Goal: Obtain resource: Obtain resource

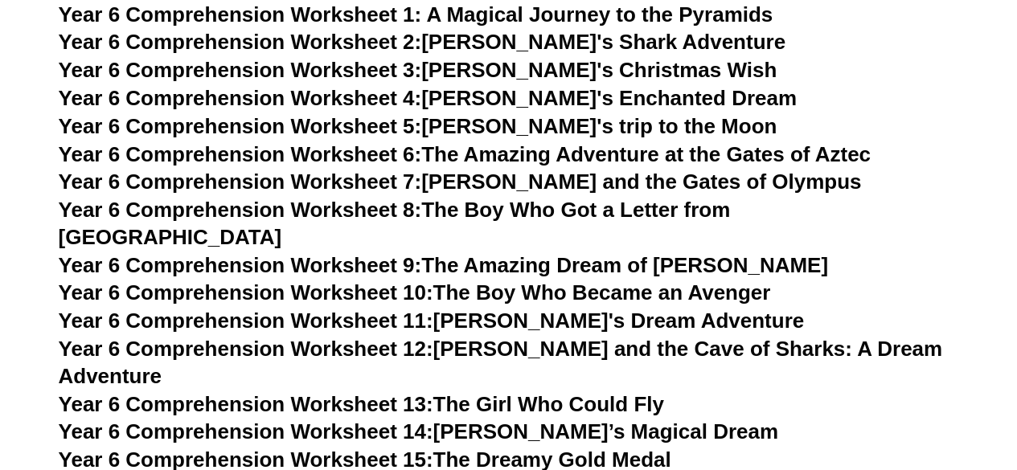
scroll to position [8796, 0]
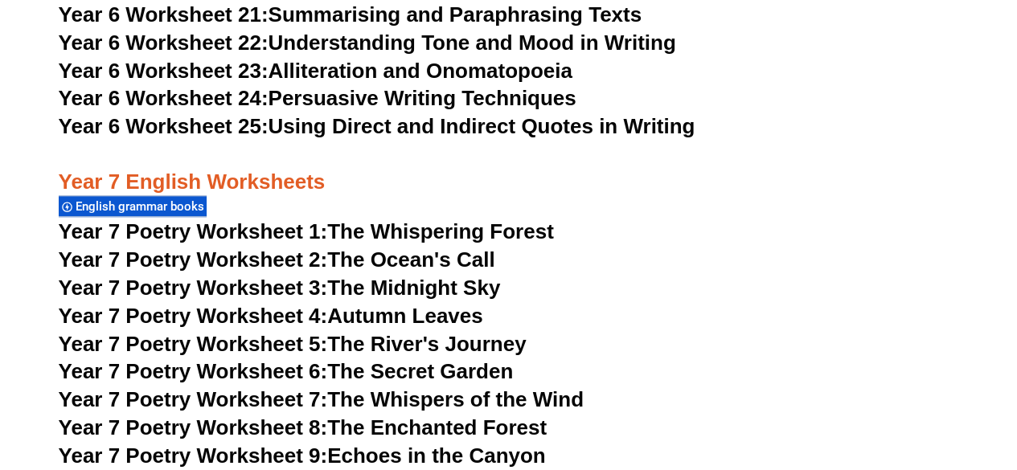
scroll to position [9857, 0]
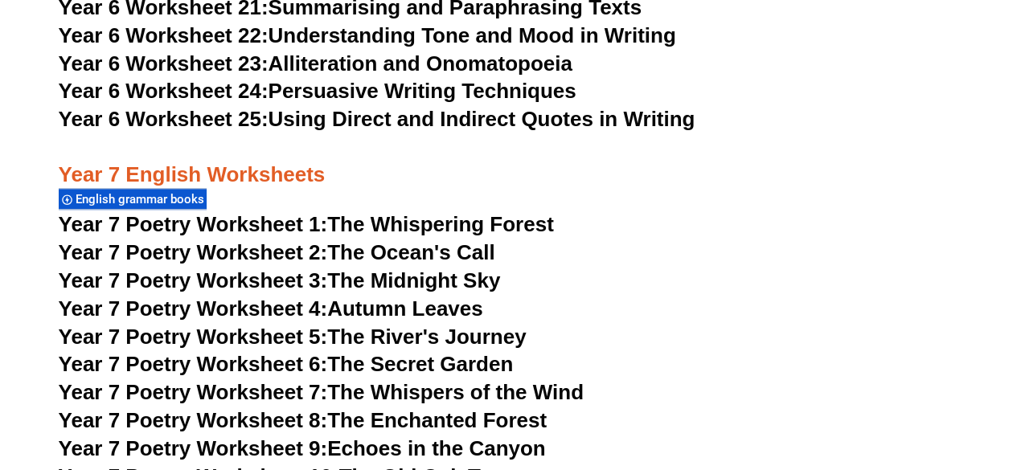
click at [149, 192] on span "English grammar books" at bounding box center [142, 199] width 133 height 14
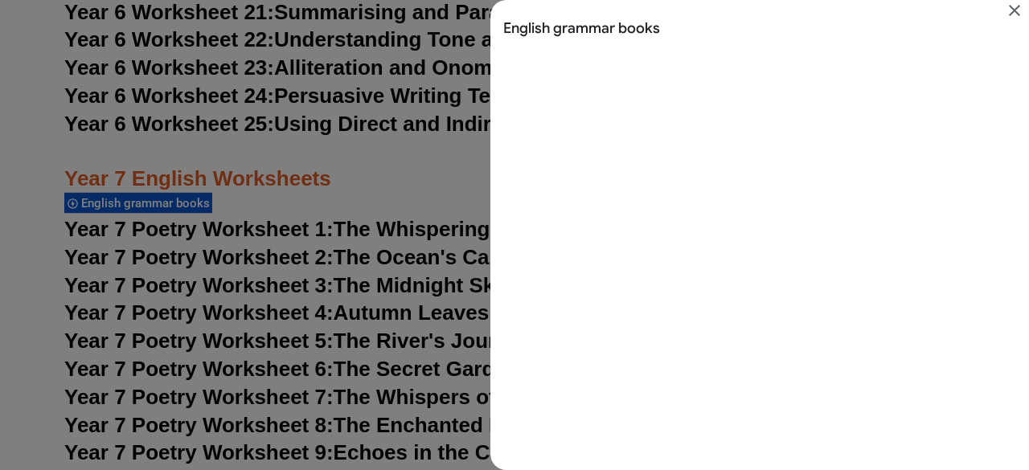
scroll to position [0, 0]
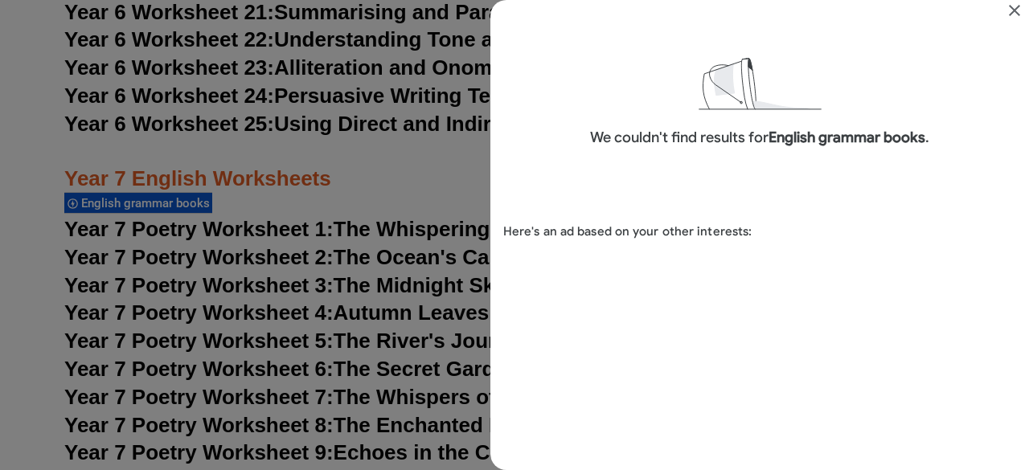
click at [1016, 10] on icon "Close" at bounding box center [1013, 10] width 19 height 19
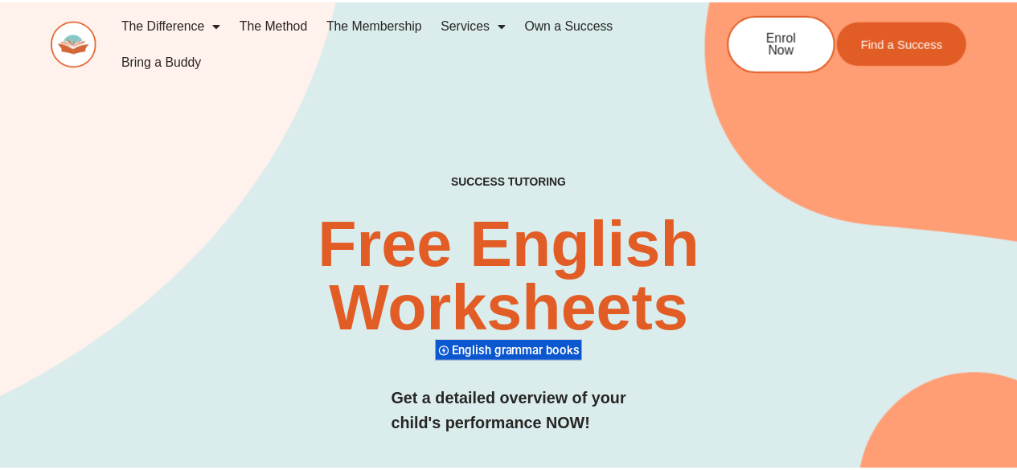
scroll to position [9857, 0]
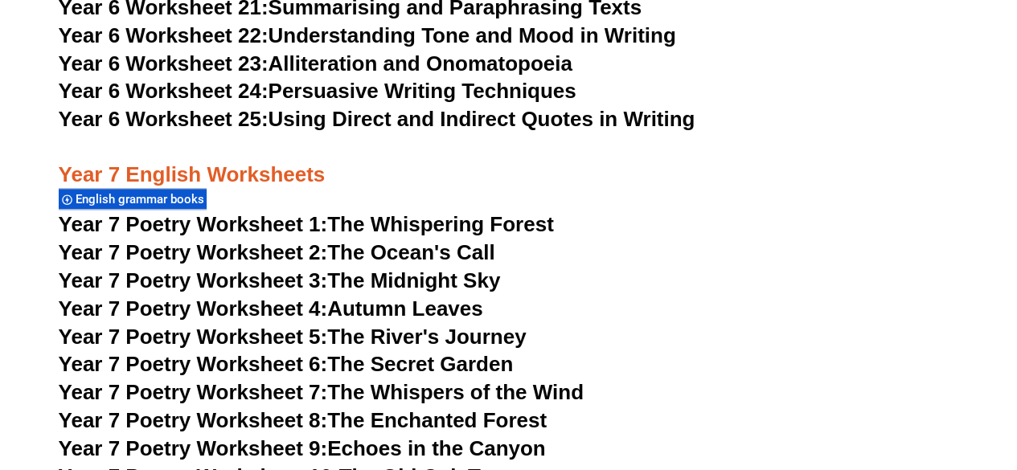
click at [432, 212] on link "Year 7 Poetry Worksheet 1: The Whispering Forest" at bounding box center [306, 224] width 495 height 24
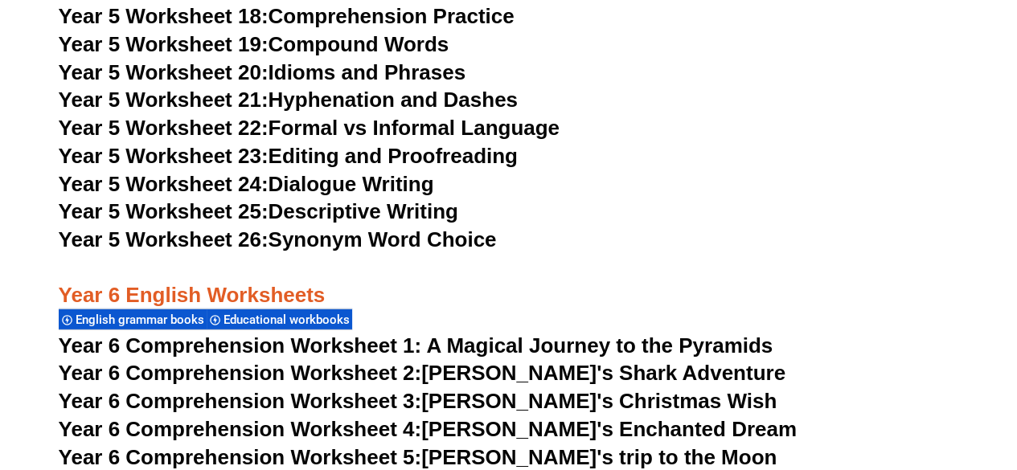
scroll to position [7938, 0]
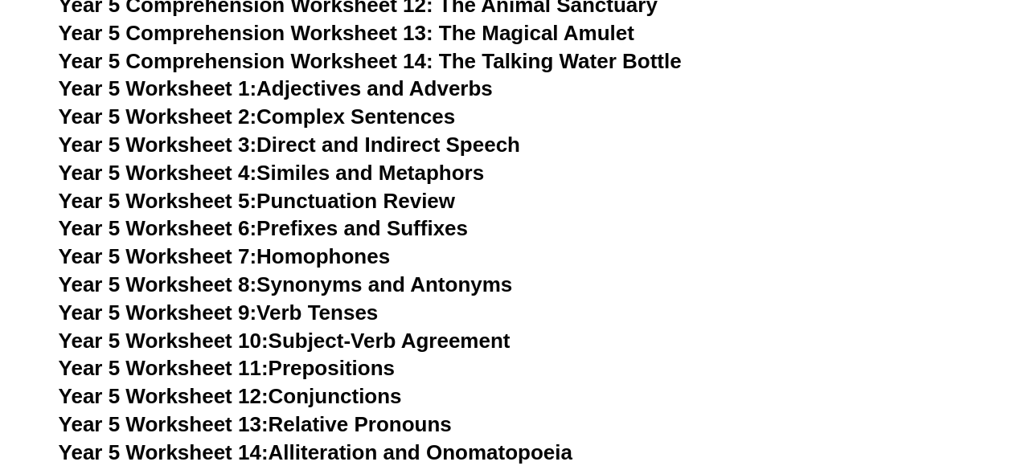
click at [762, 243] on h3 "Year 5 Worksheet 6: Prefixes and Suffixes" at bounding box center [509, 228] width 900 height 27
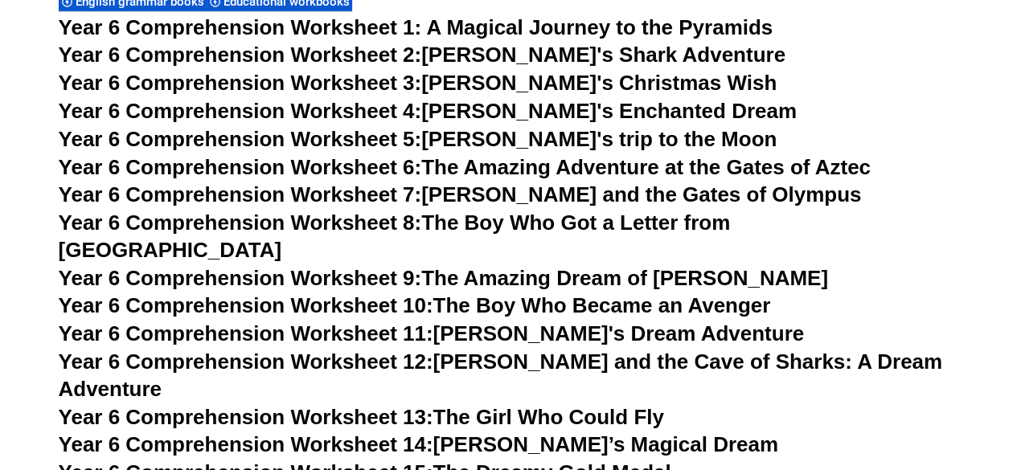
scroll to position [8805, 0]
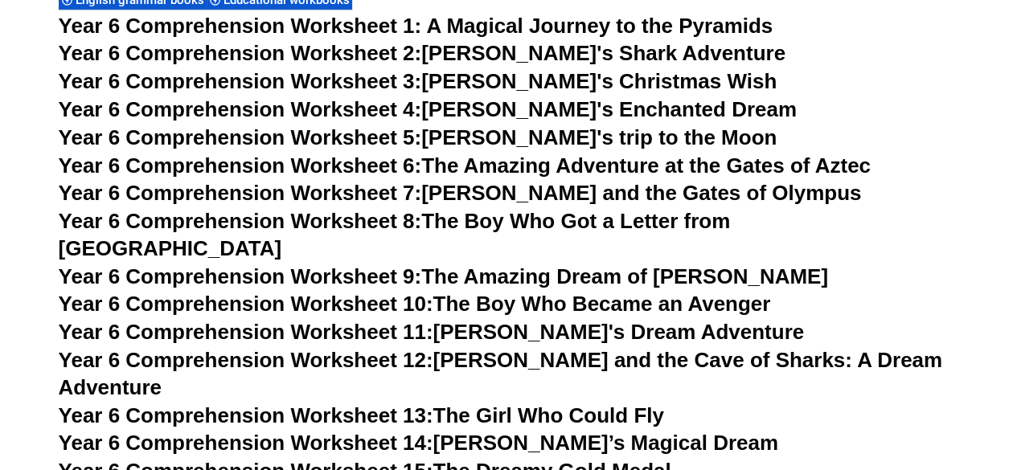
click at [353, 65] on span "Year 6 Comprehension Worksheet 2:" at bounding box center [240, 53] width 363 height 24
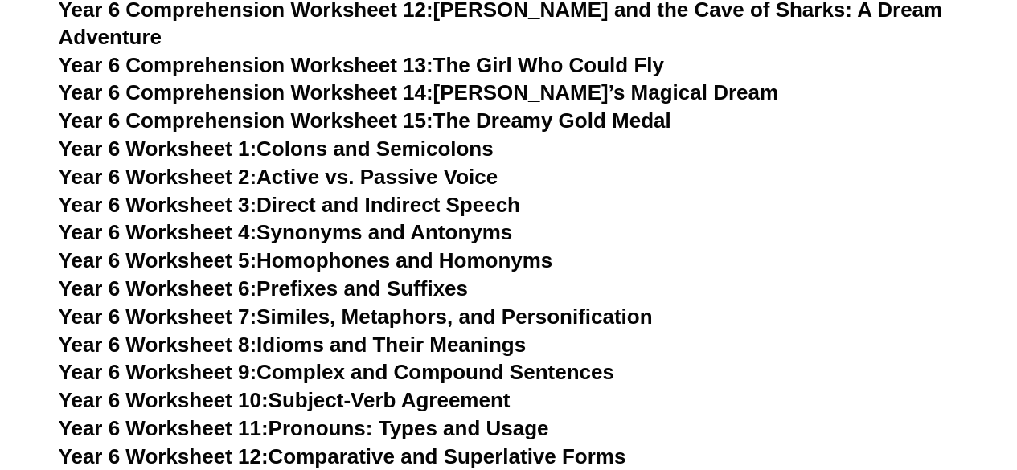
scroll to position [9178, 0]
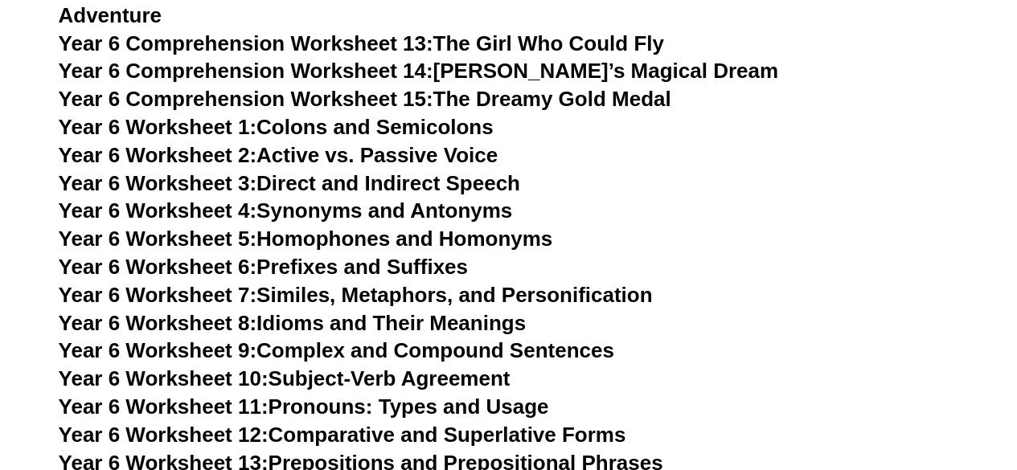
click at [189, 198] on span "Year 6 Worksheet 4:" at bounding box center [158, 210] width 198 height 24
